Goal: Task Accomplishment & Management: Complete application form

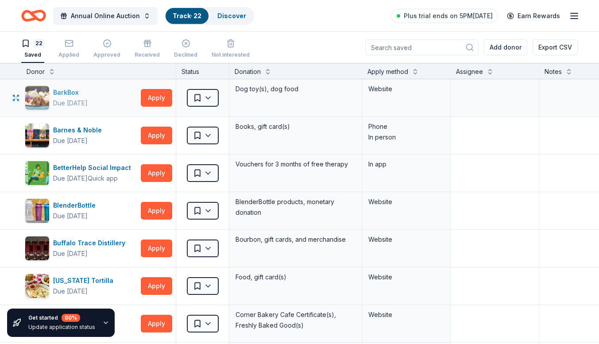
click at [88, 96] on div "BarkBox" at bounding box center [70, 92] width 35 height 11
click at [510, 93] on textarea at bounding box center [494, 97] width 86 height 35
click at [67, 41] on icon "button" at bounding box center [69, 43] width 9 height 9
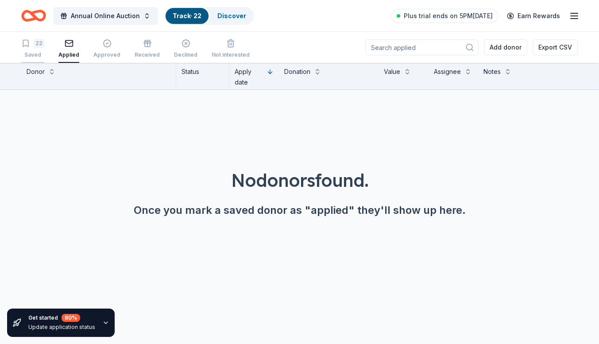
click at [34, 46] on div "22" at bounding box center [39, 43] width 11 height 9
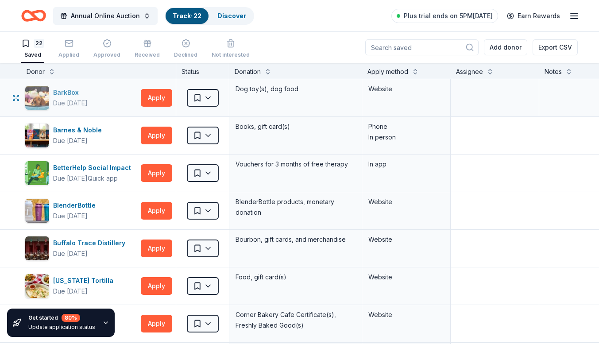
click at [69, 93] on div "BarkBox" at bounding box center [70, 92] width 35 height 11
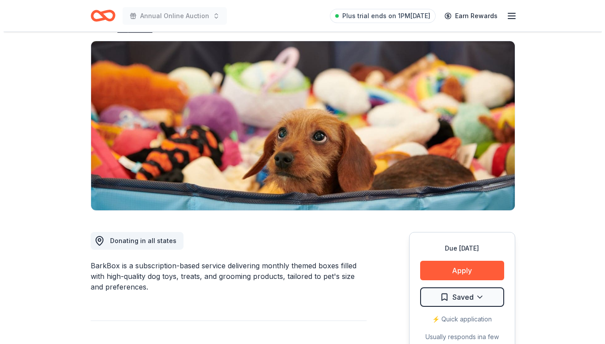
scroll to position [133, 0]
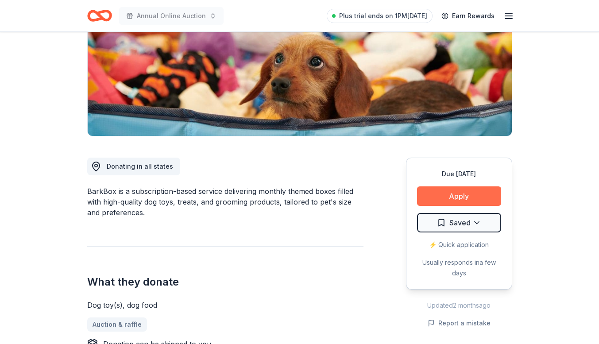
click at [466, 189] on button "Apply" at bounding box center [459, 195] width 84 height 19
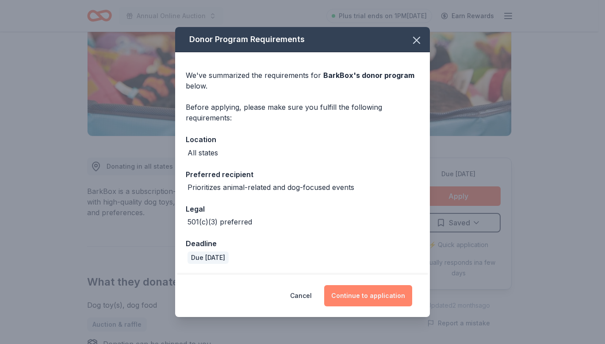
click at [364, 298] on button "Continue to application" at bounding box center [368, 295] width 88 height 21
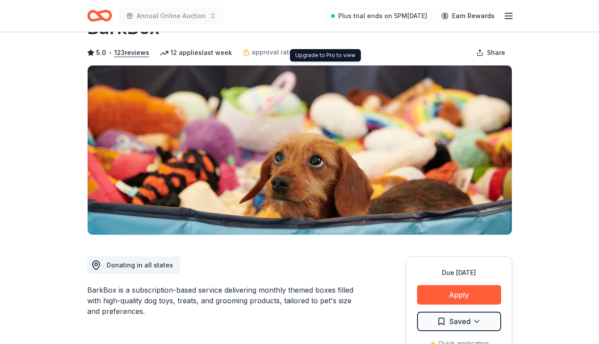
scroll to position [44, 0]
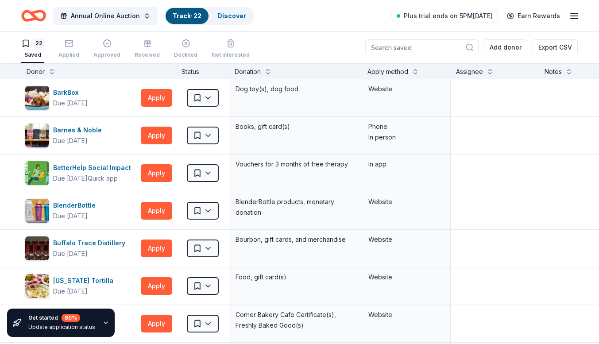
scroll to position [0, 101]
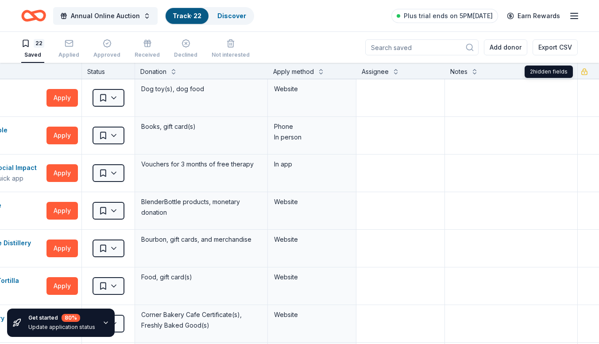
click at [581, 72] on icon "button" at bounding box center [584, 71] width 7 height 7
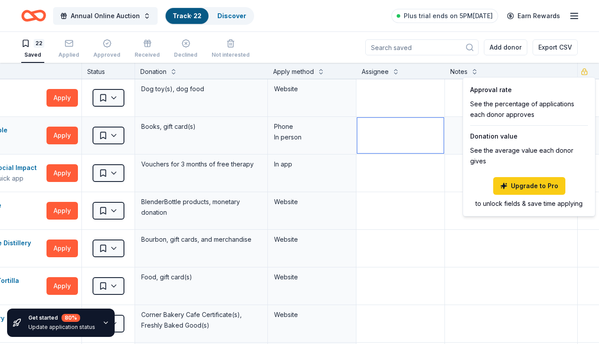
click at [407, 142] on textarea at bounding box center [400, 135] width 86 height 35
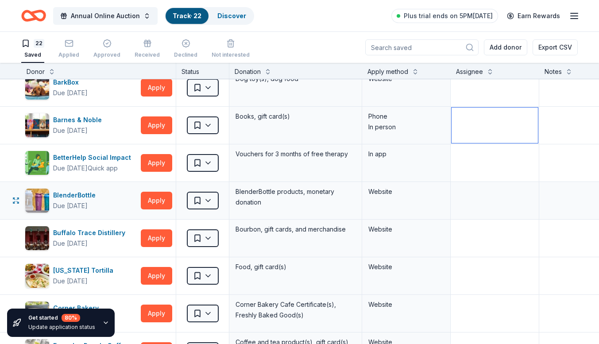
scroll to position [0, 0]
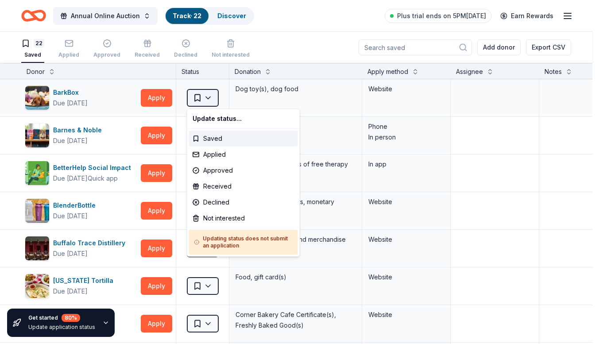
click at [208, 96] on html "Annual Online Auction Track · 22 Discover Plus trial ends on 5PM, 10/7 Earn Rew…" at bounding box center [299, 172] width 599 height 344
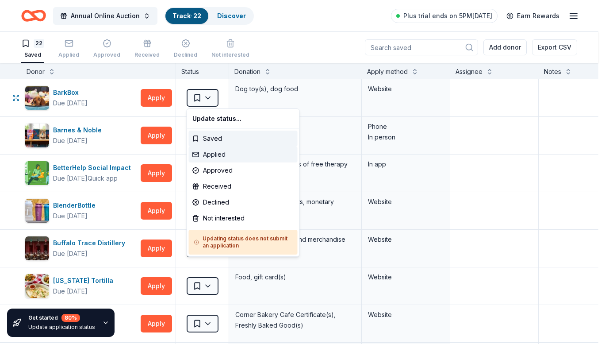
click at [213, 153] on div "Applied" at bounding box center [243, 155] width 109 height 16
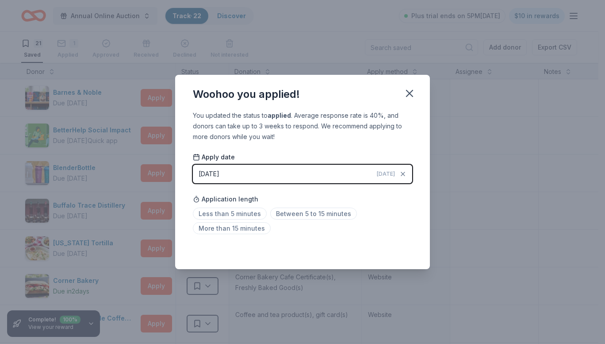
drag, startPoint x: 410, startPoint y: 95, endPoint x: 337, endPoint y: 134, distance: 83.4
click at [349, 154] on div "Woohoo you applied! You updated the status to applied . Average response rate i…" at bounding box center [302, 172] width 255 height 195
drag, startPoint x: 410, startPoint y: 89, endPoint x: 225, endPoint y: 161, distance: 198.6
click at [225, 161] on div "Woohoo you applied! You updated the status to applied . Average response rate i…" at bounding box center [302, 172] width 255 height 195
click at [224, 211] on span "Less than 5 minutes" at bounding box center [230, 214] width 74 height 12
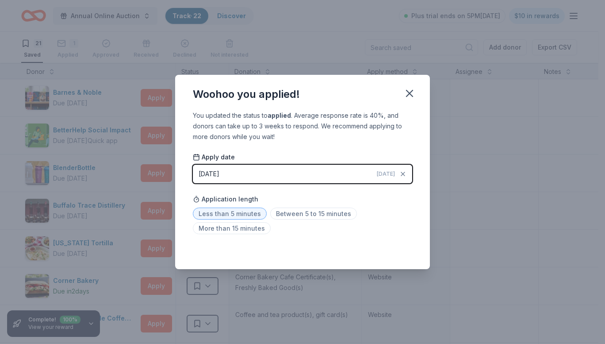
click at [316, 231] on div "Less than 5 minutes Between 5 to 15 minutes More than 15 minutes" at bounding box center [303, 222] width 220 height 29
click at [317, 210] on span "Between 5 to 15 minutes" at bounding box center [313, 214] width 87 height 12
click at [412, 94] on icon "button" at bounding box center [410, 93] width 12 height 12
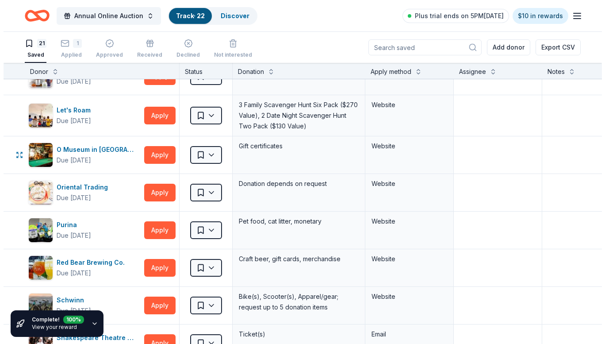
scroll to position [443, 0]
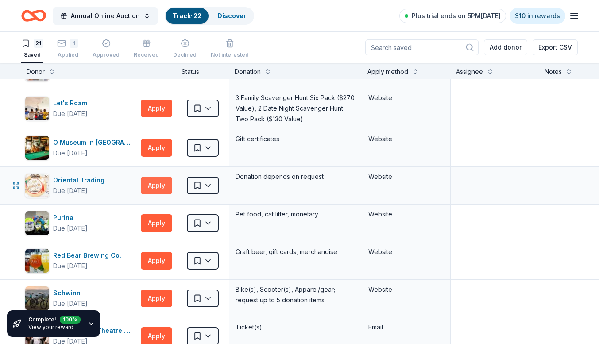
click at [155, 188] on button "Apply" at bounding box center [156, 186] width 31 height 18
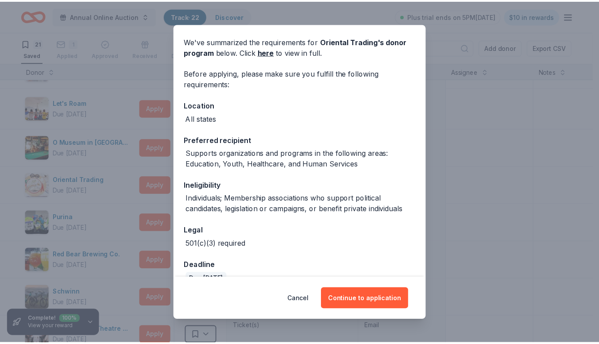
scroll to position [49, 0]
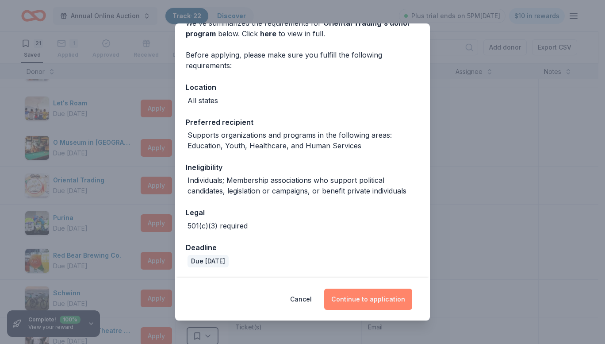
click at [370, 296] on button "Continue to application" at bounding box center [368, 299] width 88 height 21
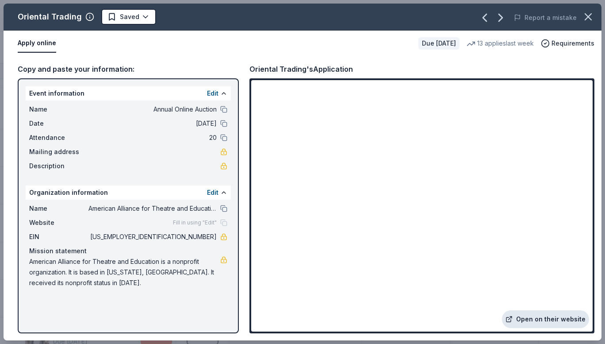
click at [550, 316] on link "Open on their website" at bounding box center [545, 319] width 87 height 18
click at [142, 15] on html "Annual Online Auction Track · 22 Discover Plus trial ends on 5PM, 10/7 $10 in r…" at bounding box center [302, 172] width 605 height 344
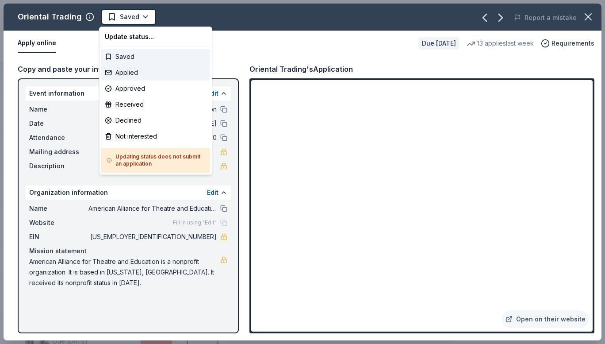
click at [135, 73] on div "Applied" at bounding box center [155, 73] width 109 height 16
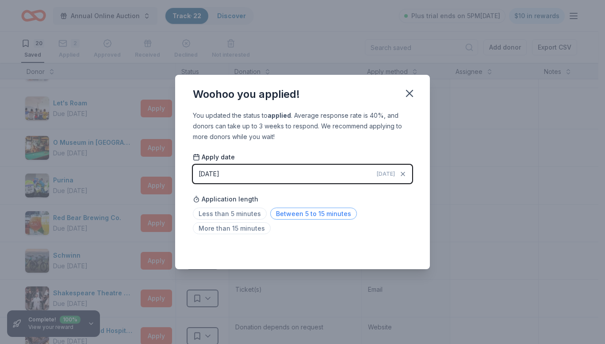
click at [312, 216] on span "Between 5 to 15 minutes" at bounding box center [313, 214] width 87 height 12
click at [413, 93] on icon "button" at bounding box center [410, 93] width 12 height 12
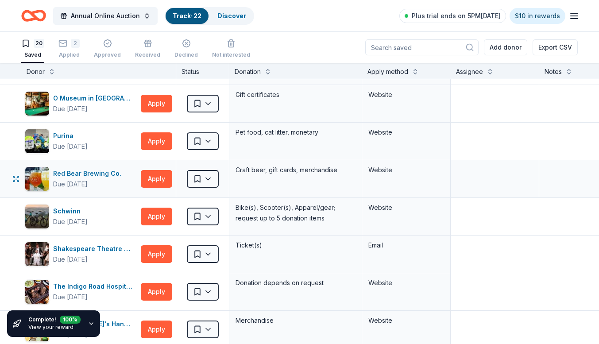
scroll to position [531, 0]
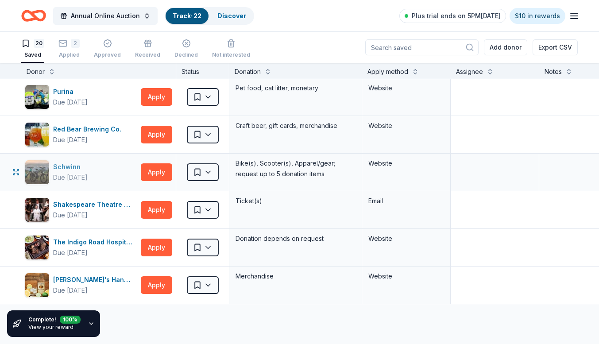
click at [64, 167] on div "Schwinn" at bounding box center [70, 167] width 35 height 11
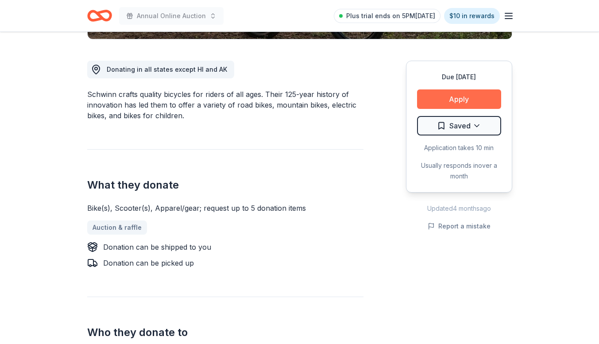
scroll to position [221, 0]
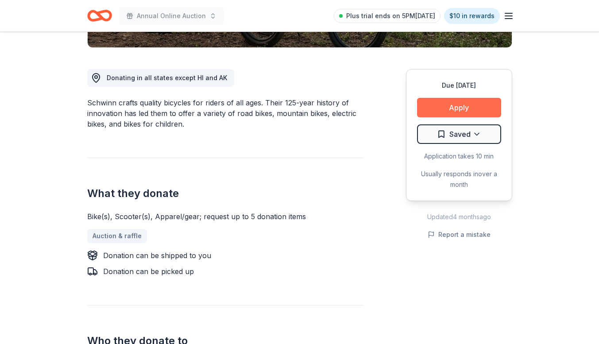
click at [460, 102] on button "Apply" at bounding box center [459, 107] width 84 height 19
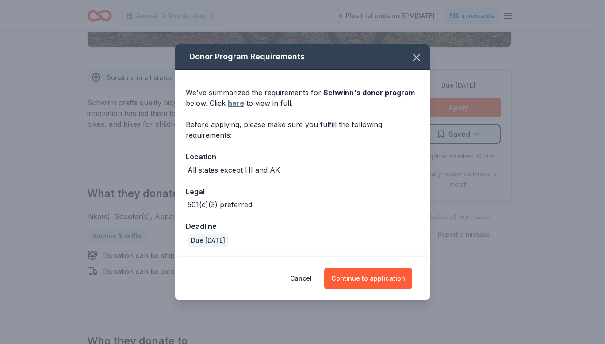
click at [238, 103] on link "here" at bounding box center [236, 103] width 16 height 11
click at [373, 283] on button "Continue to application" at bounding box center [368, 278] width 88 height 21
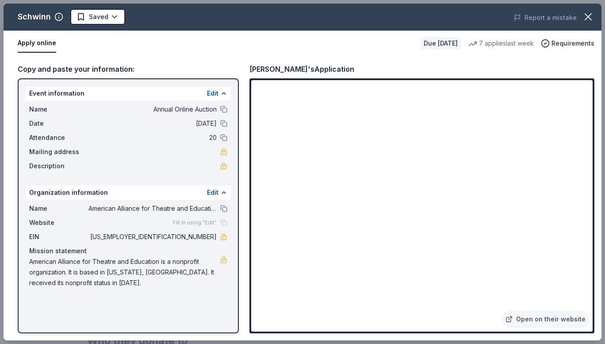
click at [0, 53] on div "Schwinn Saved Report a mistake Apply online Due [DATE] 7 applies last week Requ…" at bounding box center [302, 172] width 605 height 344
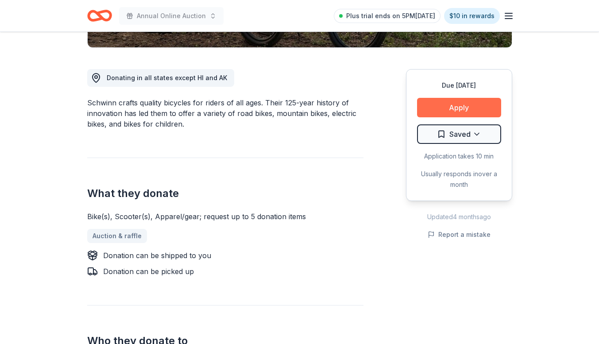
click at [473, 112] on button "Apply" at bounding box center [459, 107] width 84 height 19
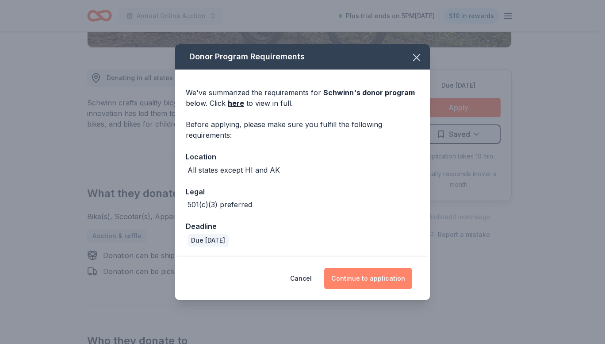
click at [384, 275] on button "Continue to application" at bounding box center [368, 278] width 88 height 21
